Goal: Find specific page/section: Find specific page/section

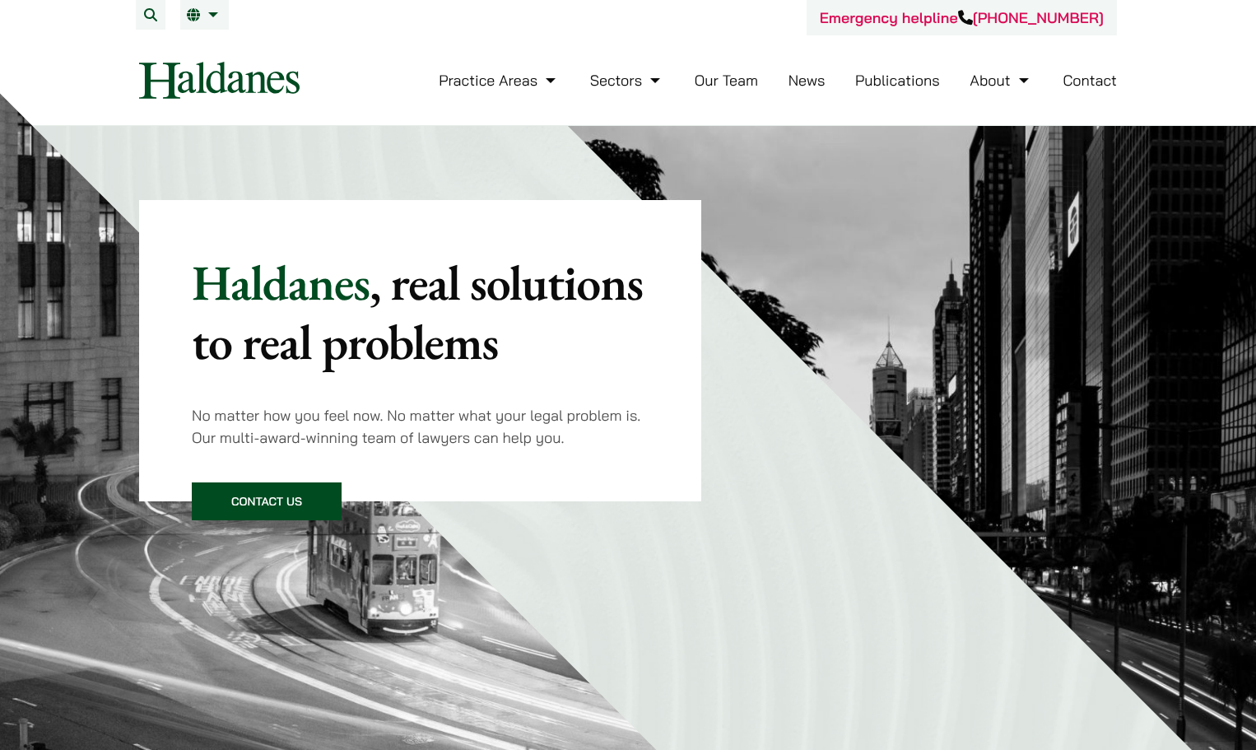
click at [705, 82] on link "Our Team" at bounding box center [726, 80] width 63 height 19
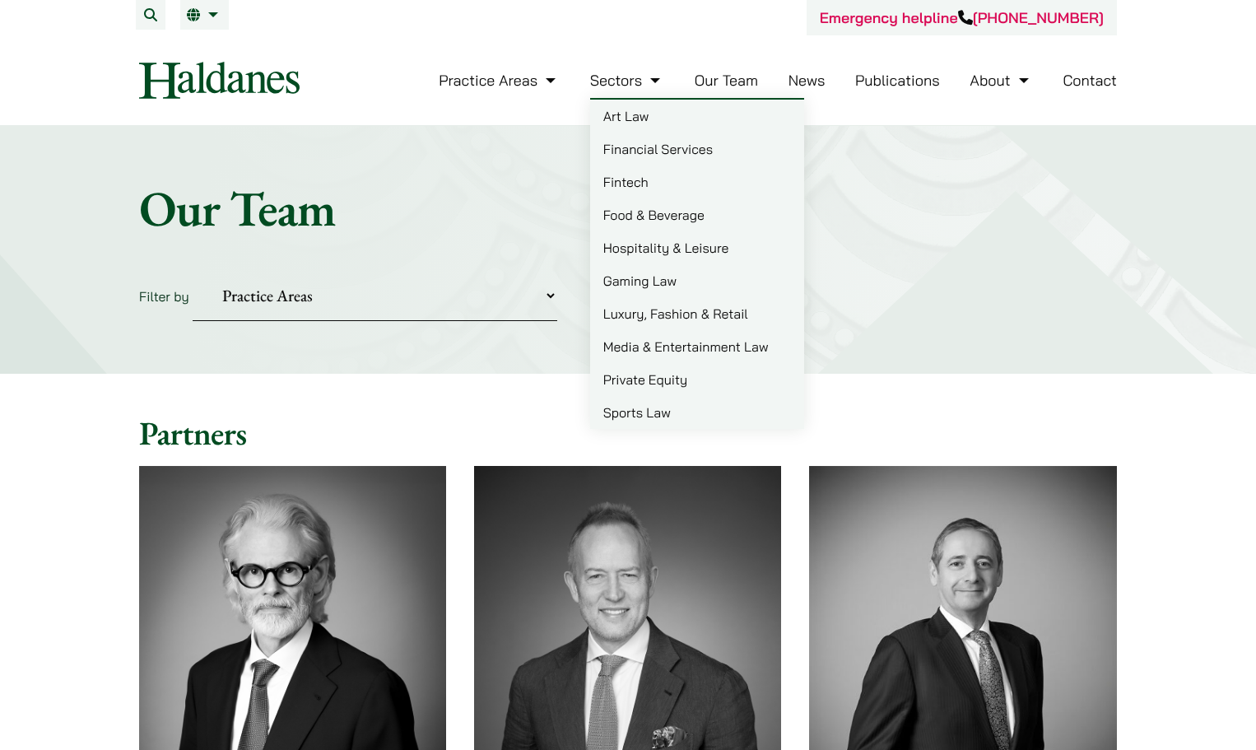
click at [636, 72] on link "Sectors" at bounding box center [627, 80] width 74 height 19
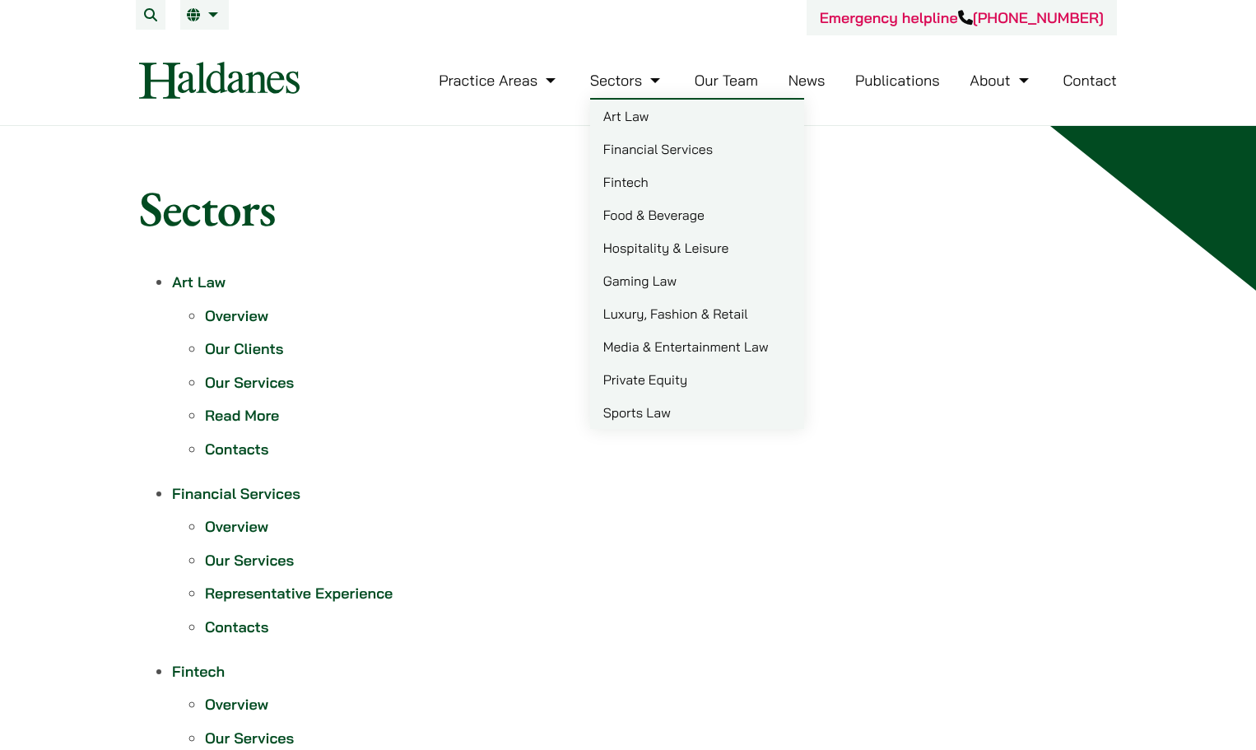
click at [641, 147] on link "Financial Services" at bounding box center [697, 148] width 214 height 33
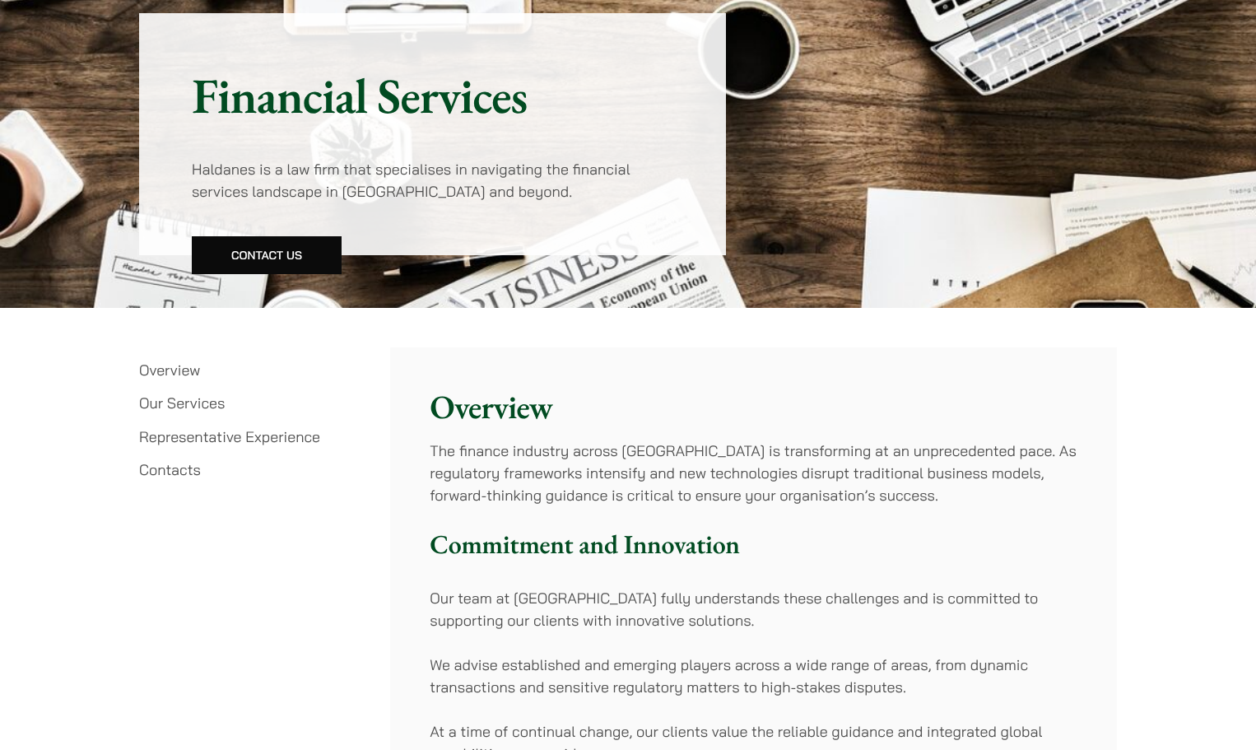
scroll to position [165, 0]
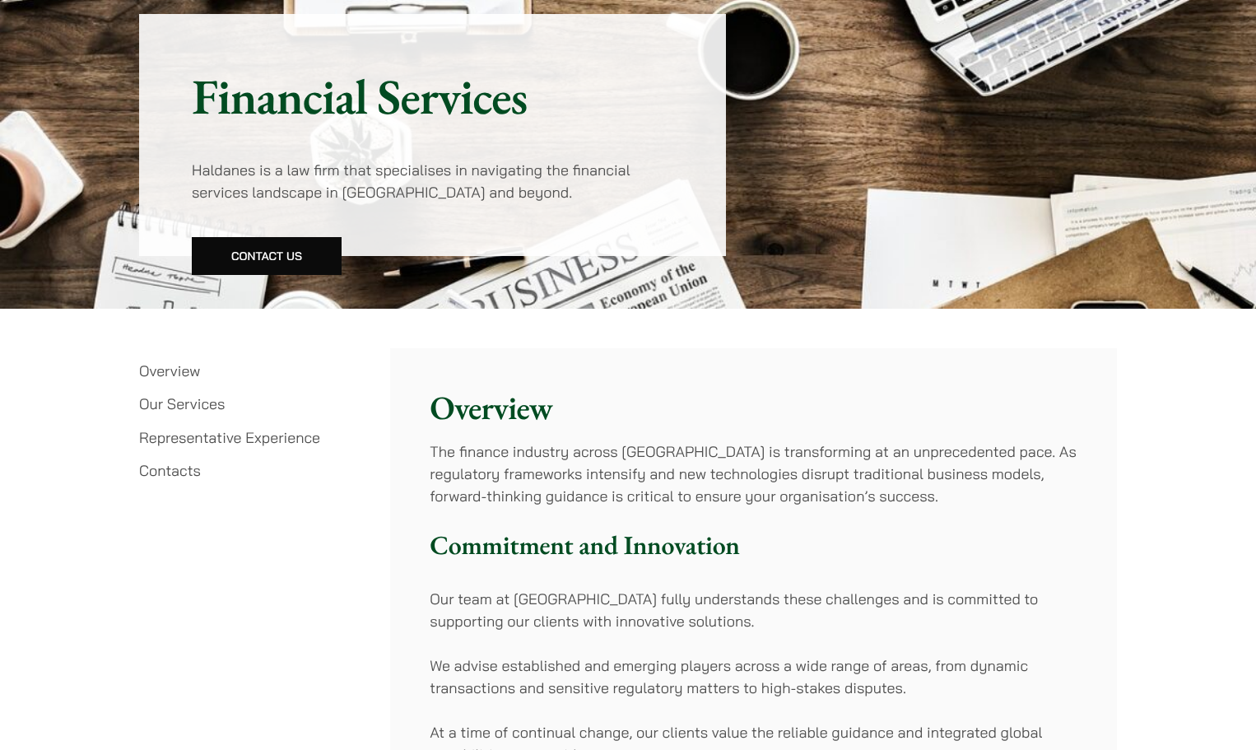
click at [182, 401] on link "Our Services" at bounding box center [182, 403] width 86 height 19
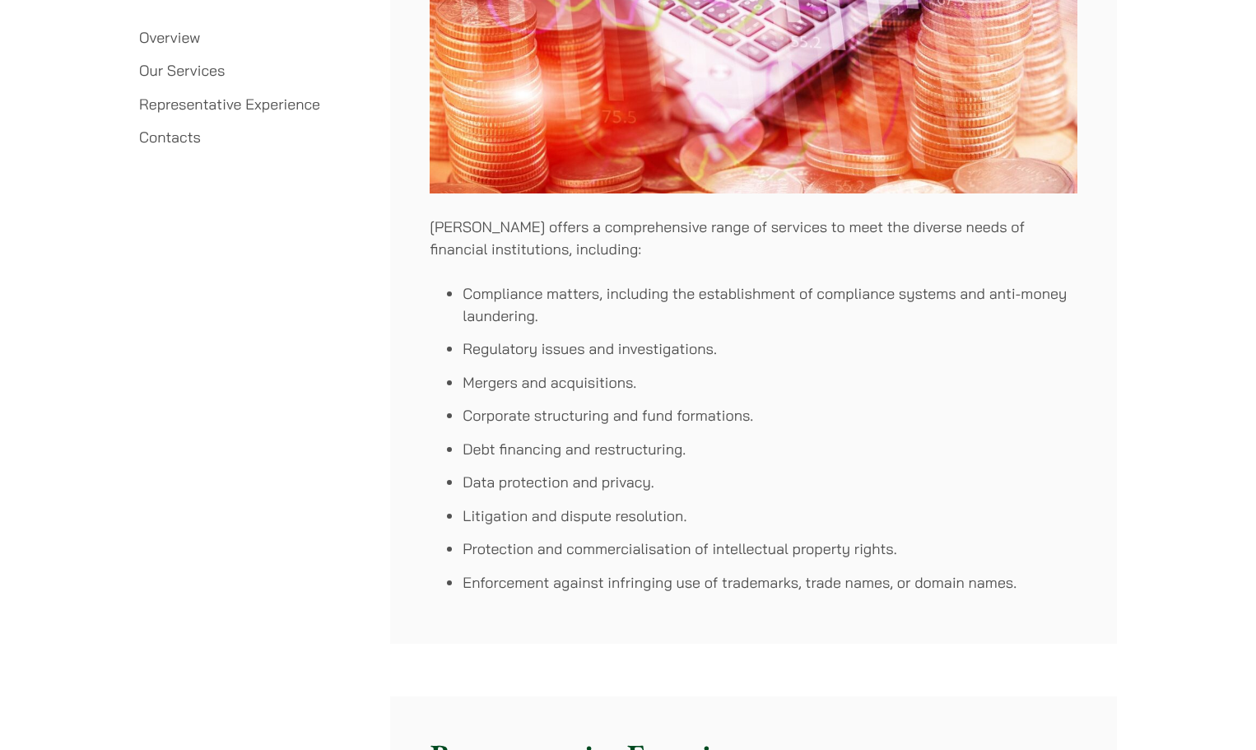
scroll to position [3850, 0]
